Goal: Find contact information: Obtain details needed to contact an individual or organization

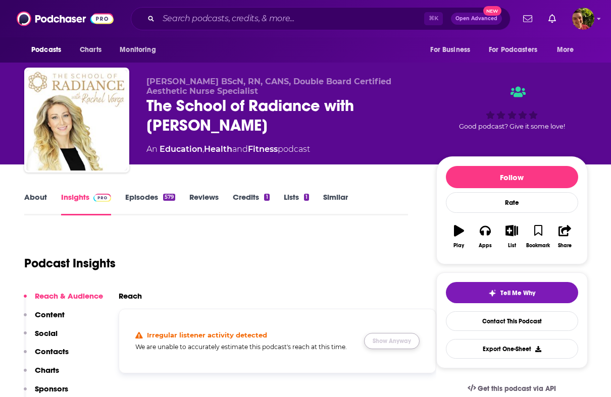
click at [382, 339] on button "Show Anyway" at bounding box center [392, 341] width 56 height 16
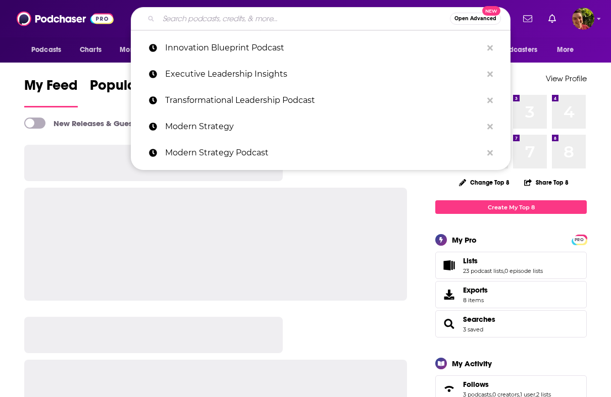
click at [253, 16] on input "Search podcasts, credits, & more..." at bounding box center [303, 19] width 291 height 16
paste input "Joyful Courage for Parenting Teens"
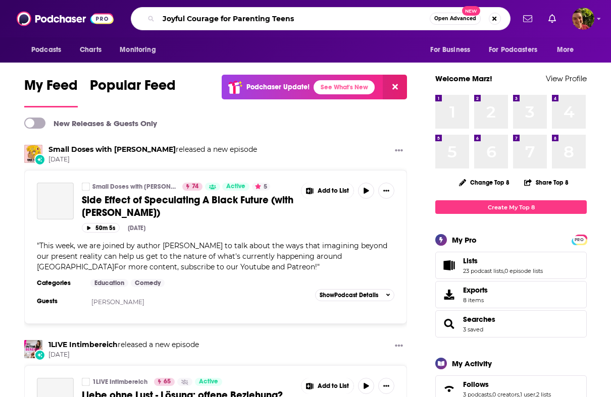
type input "Joyful Courage for Parenting Teens"
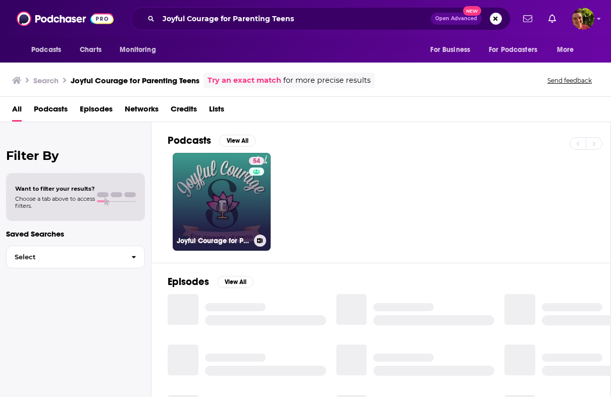
click at [222, 209] on link "54 Joyful Courage for Parenting Teens" at bounding box center [222, 202] width 98 height 98
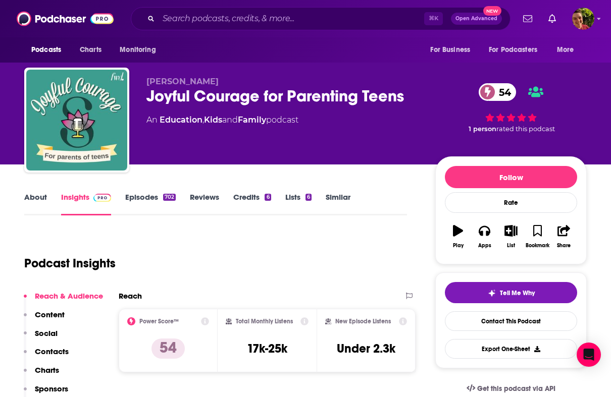
click at [251, 91] on div "Joyful Courage for Parenting Teens 54" at bounding box center [282, 96] width 273 height 20
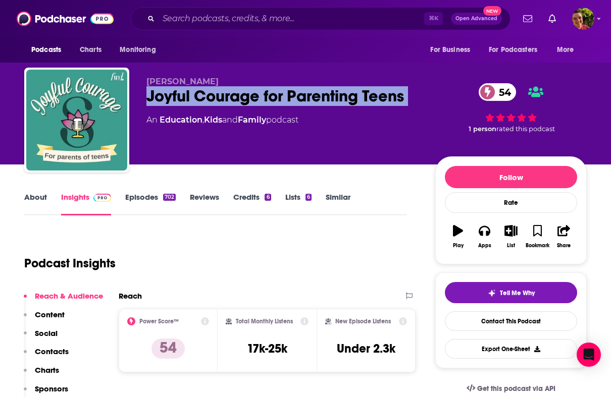
click at [251, 91] on div "Joyful Courage for Parenting Teens 54" at bounding box center [282, 96] width 273 height 20
copy div "Joyful Courage for Parenting Teens 54"
click at [58, 352] on p "Contacts" at bounding box center [52, 352] width 34 height 10
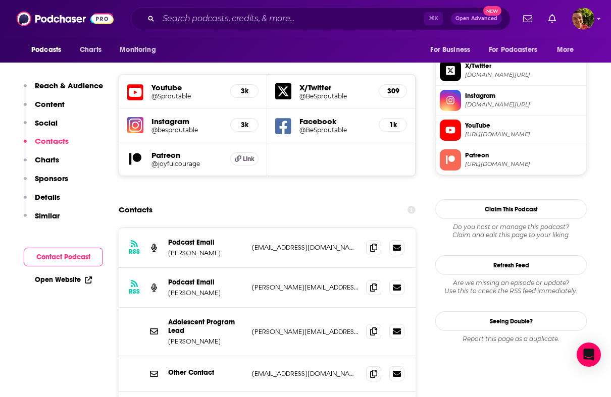
scroll to position [911, 0]
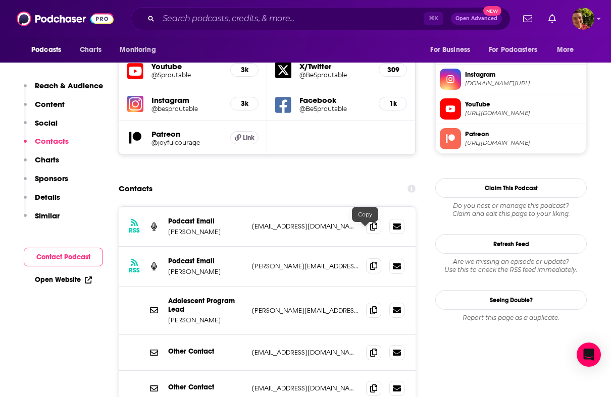
click at [370, 262] on icon at bounding box center [373, 266] width 7 height 8
